Goal: Transaction & Acquisition: Book appointment/travel/reservation

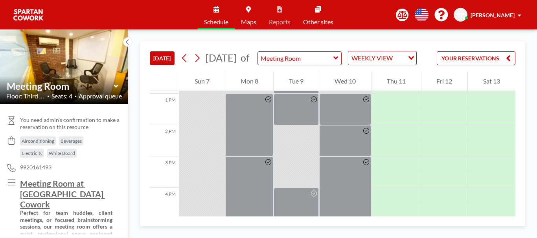
scroll to position [411, 0]
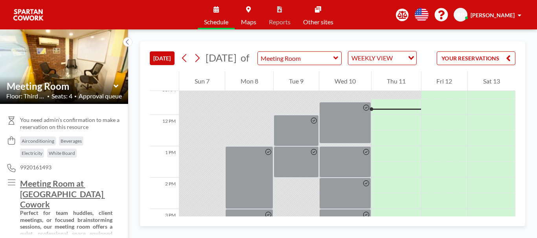
scroll to position [406, 0]
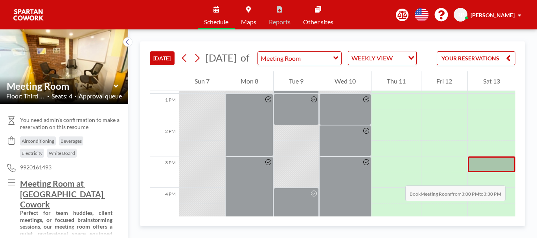
drag, startPoint x: 510, startPoint y: 170, endPoint x: 509, endPoint y: 178, distance: 7.9
click at [509, 172] on div at bounding box center [491, 165] width 48 height 16
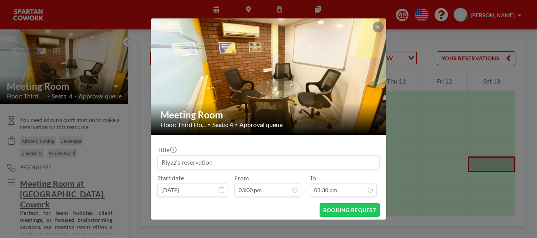
click at [509, 177] on div "Meeting Room Floor: Third Flo... • Seats: 4 • Approval queue Title Start date […" at bounding box center [268, 119] width 537 height 238
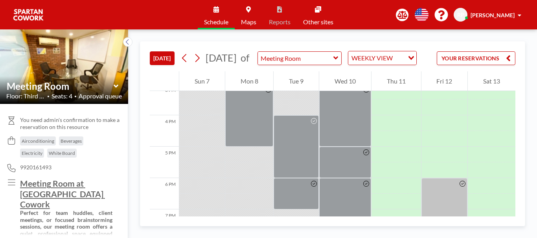
scroll to position [473, 0]
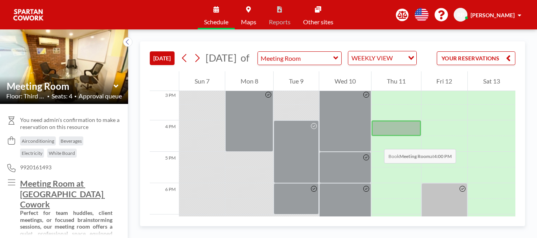
click at [376, 136] on div at bounding box center [395, 129] width 49 height 16
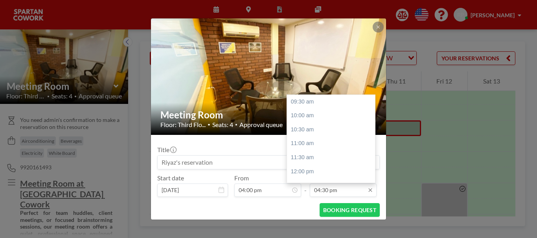
scroll to position [196, 0]
click at [305, 145] on div "06:00 pm" at bounding box center [333, 144] width 92 height 14
type input "06:00 pm"
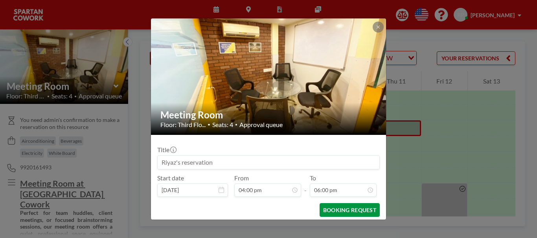
scroll to position [0, 0]
click at [351, 208] on button "BOOKING REQUEST" at bounding box center [349, 210] width 60 height 14
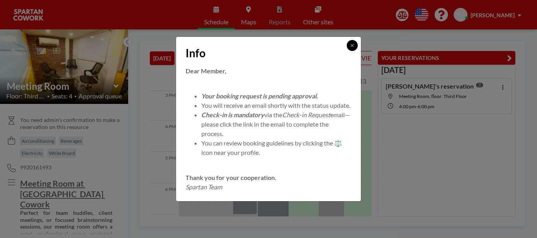
click at [352, 43] on icon at bounding box center [352, 45] width 5 height 5
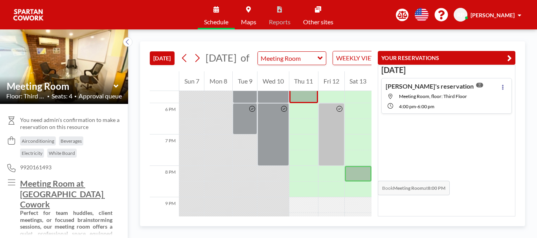
scroll to position [548, 0]
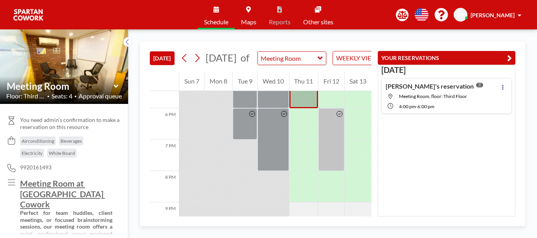
click at [371, 156] on div "YOUR RESERVATIONS [DATE] [PERSON_NAME]'s reservation Meeting Room, floor: Third…" at bounding box center [443, 129] width 144 height 175
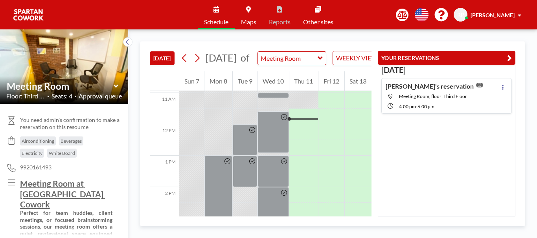
scroll to position [354, 0]
